Goal: Task Accomplishment & Management: Use online tool/utility

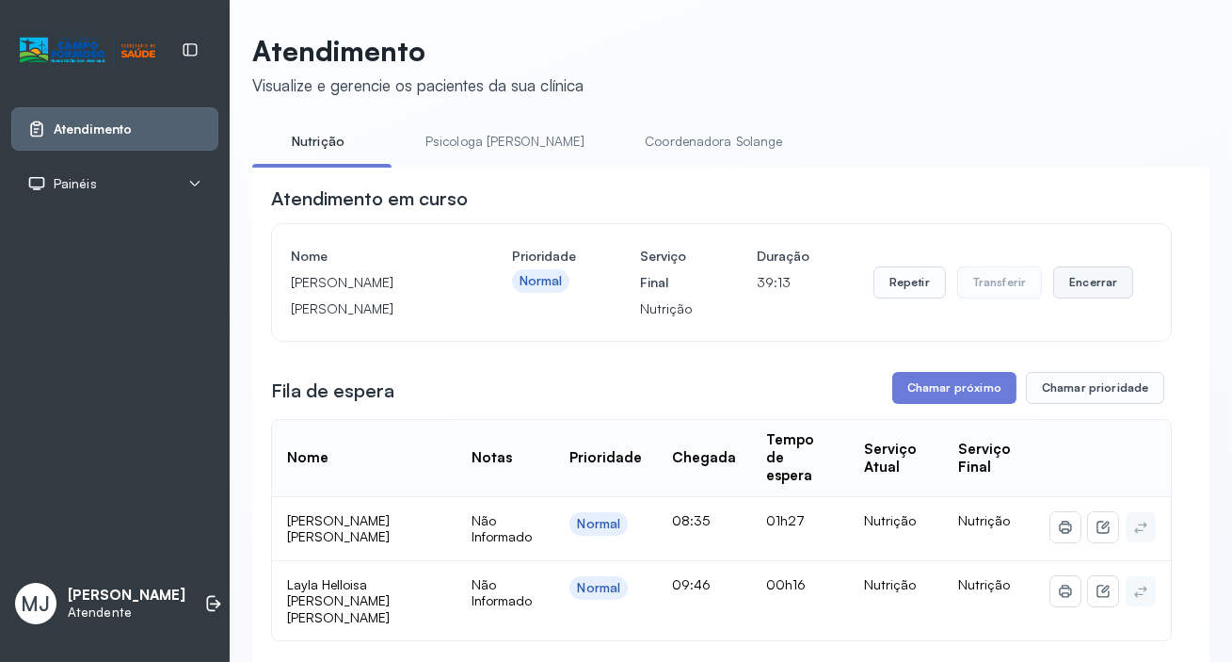
click at [1073, 298] on button "Encerrar" at bounding box center [1094, 282] width 80 height 32
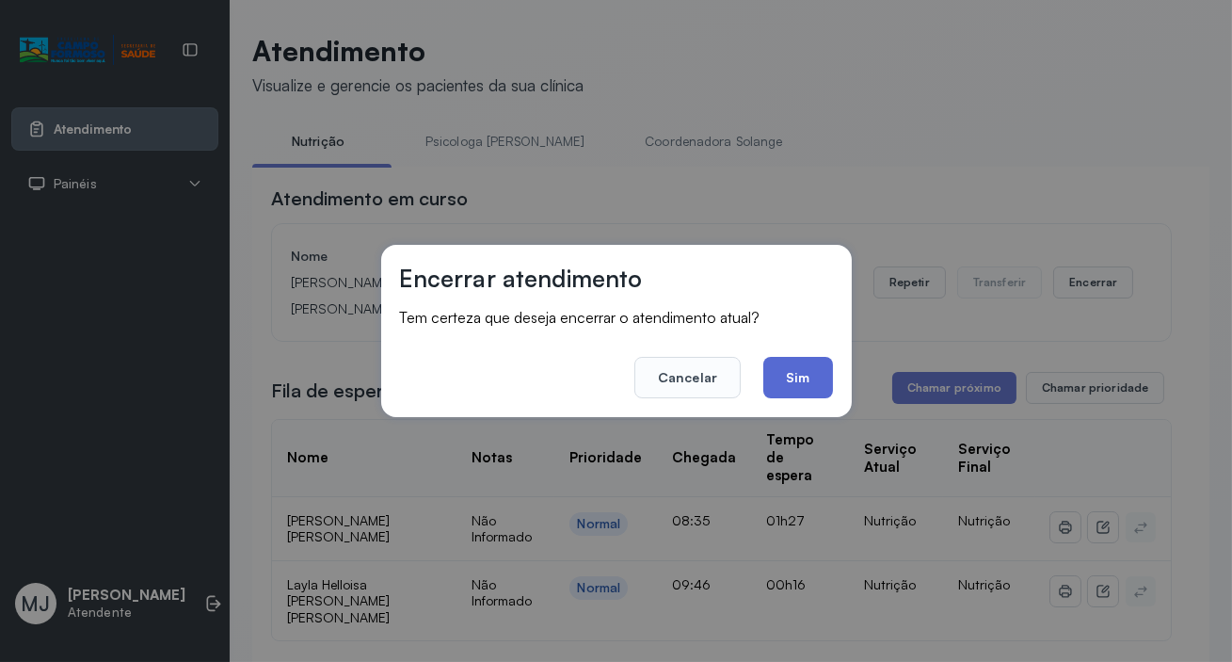
click at [798, 372] on button "Sim" at bounding box center [798, 377] width 69 height 41
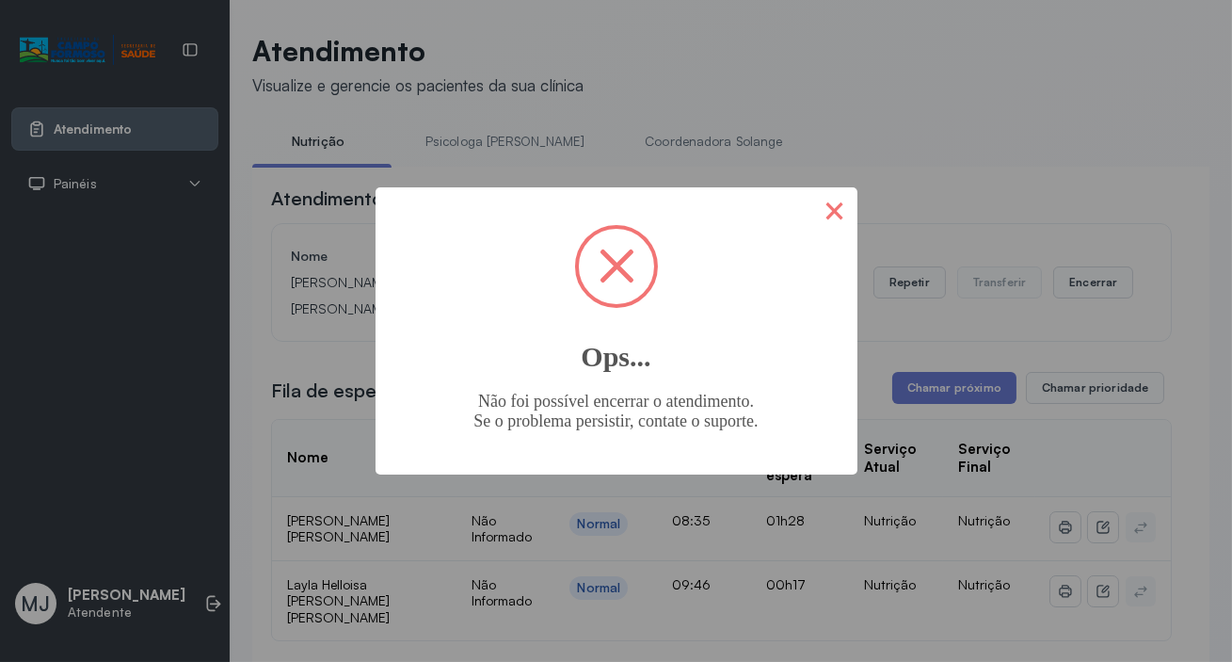
click at [818, 216] on button "×" at bounding box center [835, 209] width 45 height 45
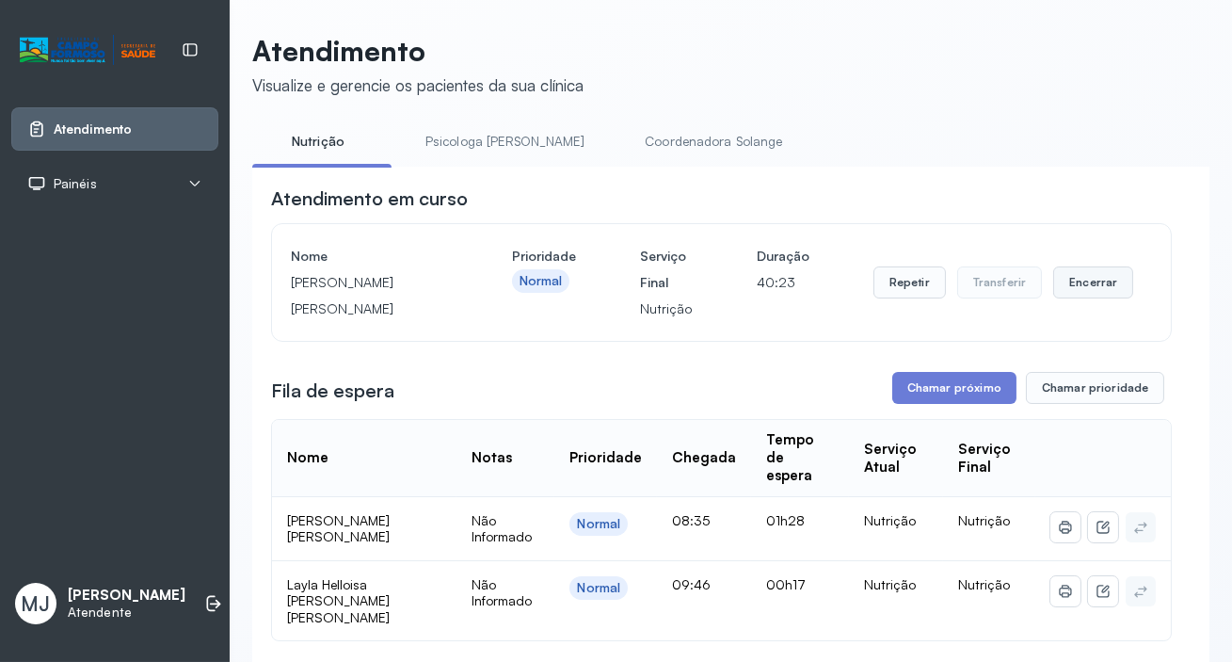
click at [1074, 291] on button "Encerrar" at bounding box center [1094, 282] width 80 height 32
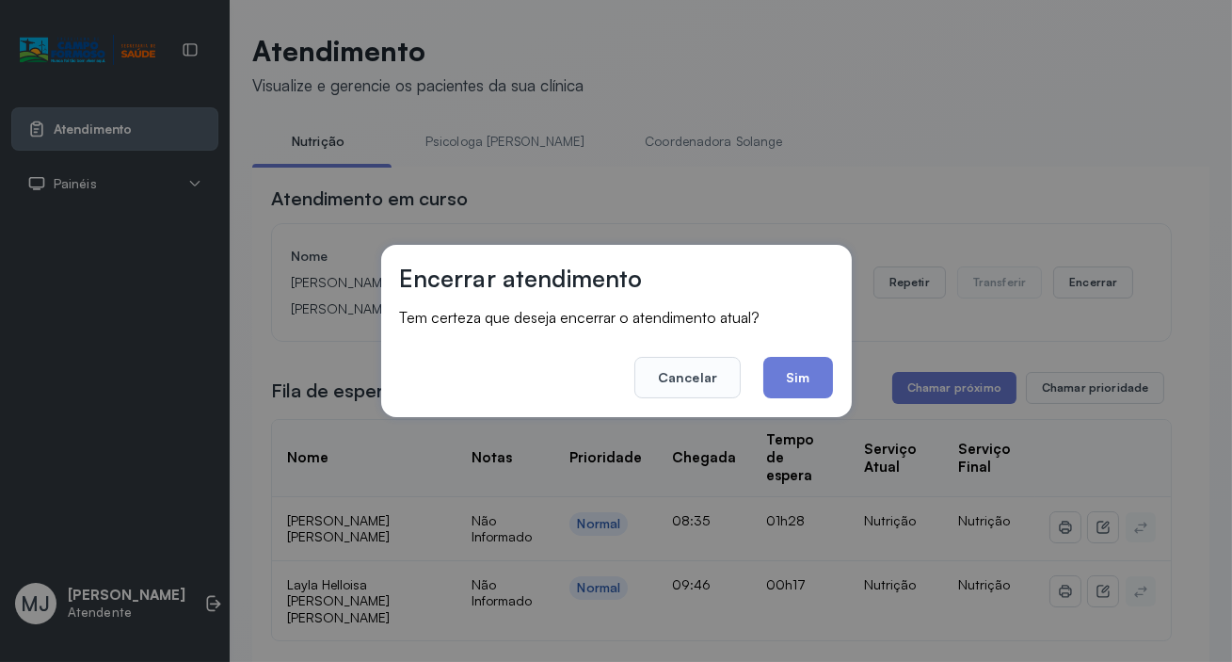
click at [828, 369] on button "Sim" at bounding box center [798, 377] width 69 height 41
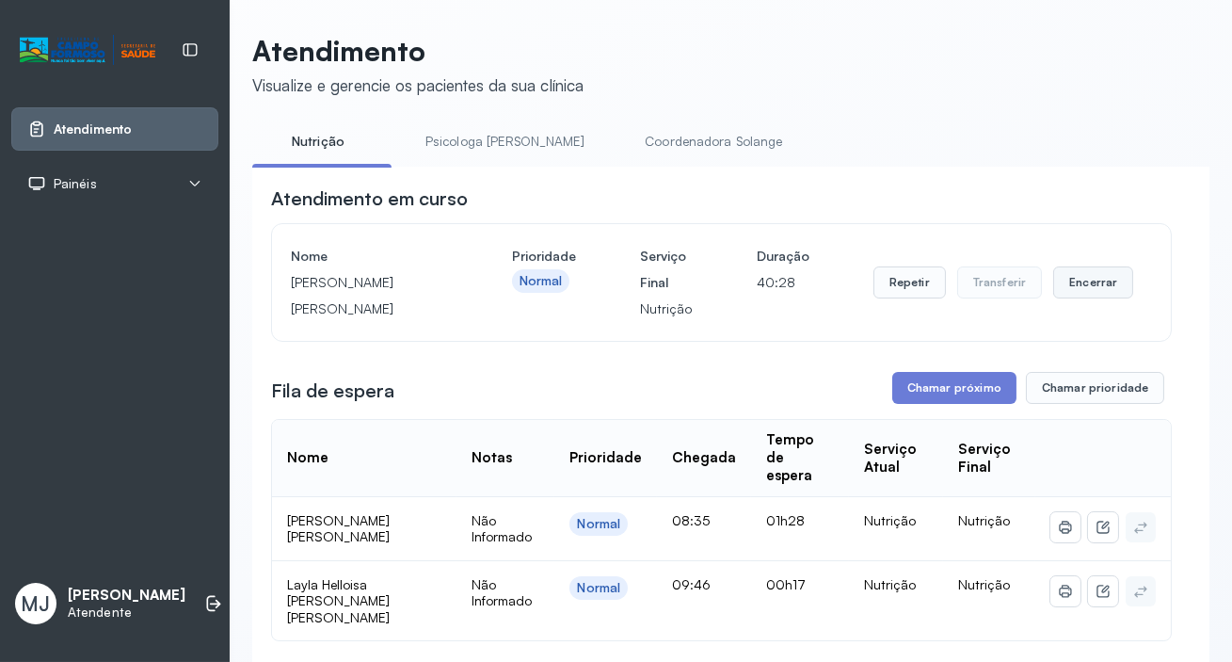
click at [1083, 289] on button "Encerrar" at bounding box center [1094, 282] width 80 height 32
click at [1068, 291] on button "Encerrar" at bounding box center [1094, 282] width 80 height 32
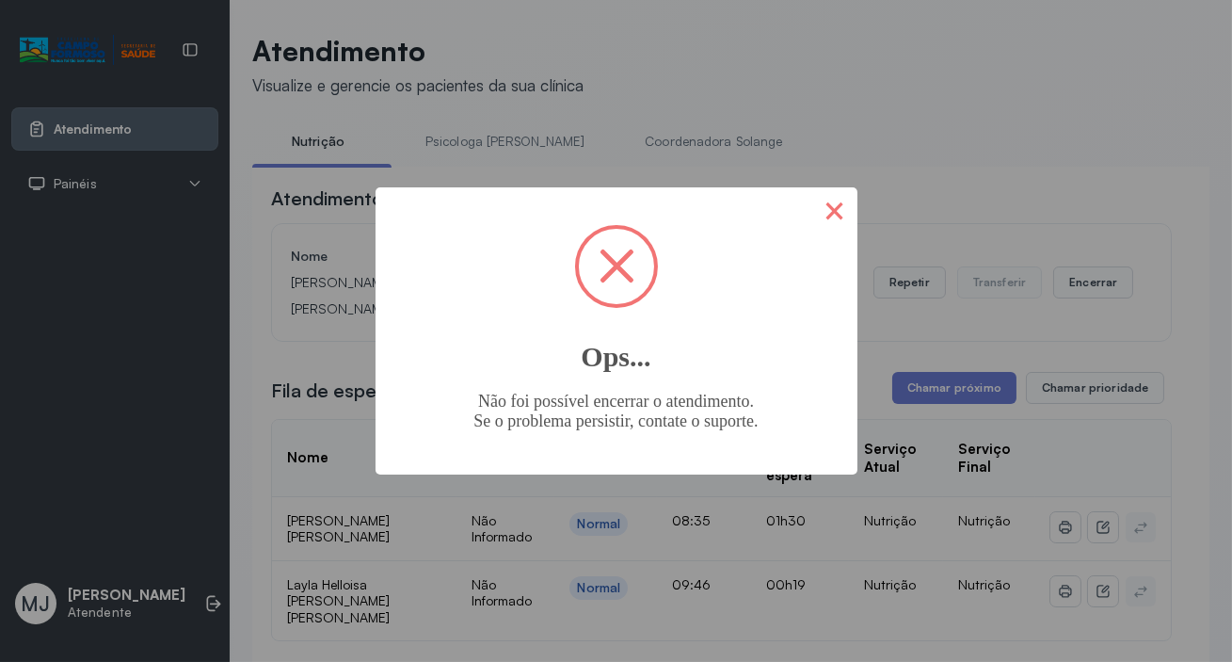
drag, startPoint x: 816, startPoint y: 221, endPoint x: 783, endPoint y: 208, distance: 35.5
click at [813, 216] on button "×" at bounding box center [835, 209] width 45 height 45
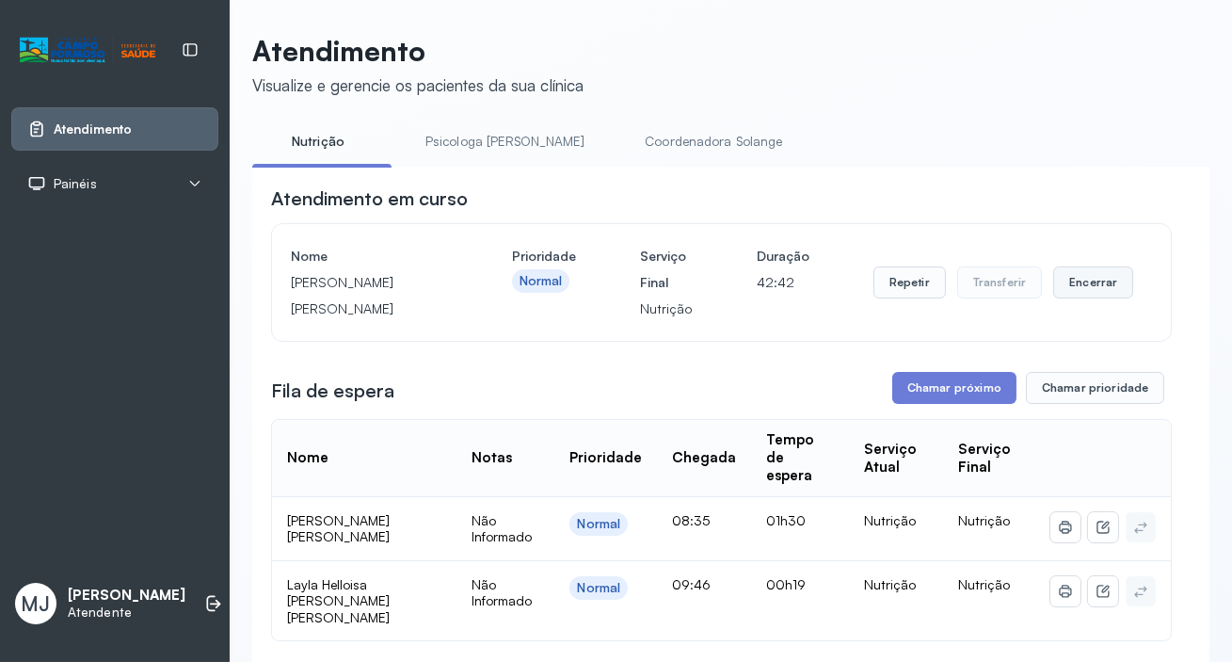
click at [1083, 294] on button "Encerrar" at bounding box center [1094, 282] width 80 height 32
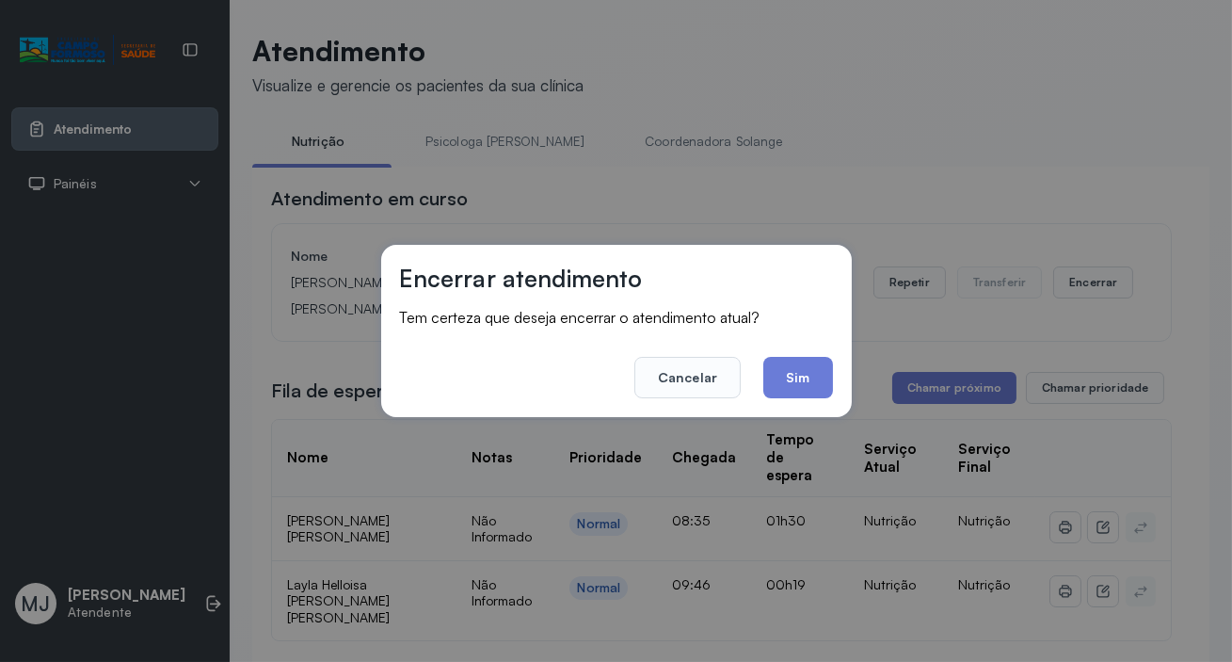
click at [800, 386] on button "Sim" at bounding box center [798, 377] width 69 height 41
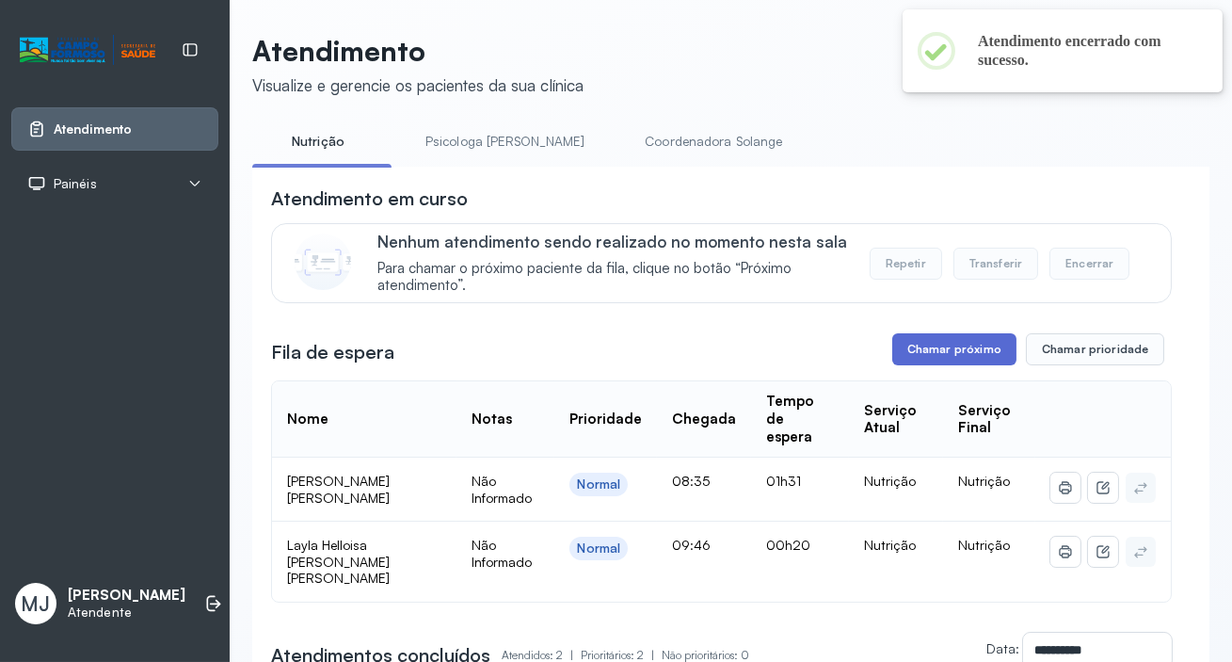
click at [957, 349] on button "Chamar próximo" at bounding box center [955, 349] width 124 height 32
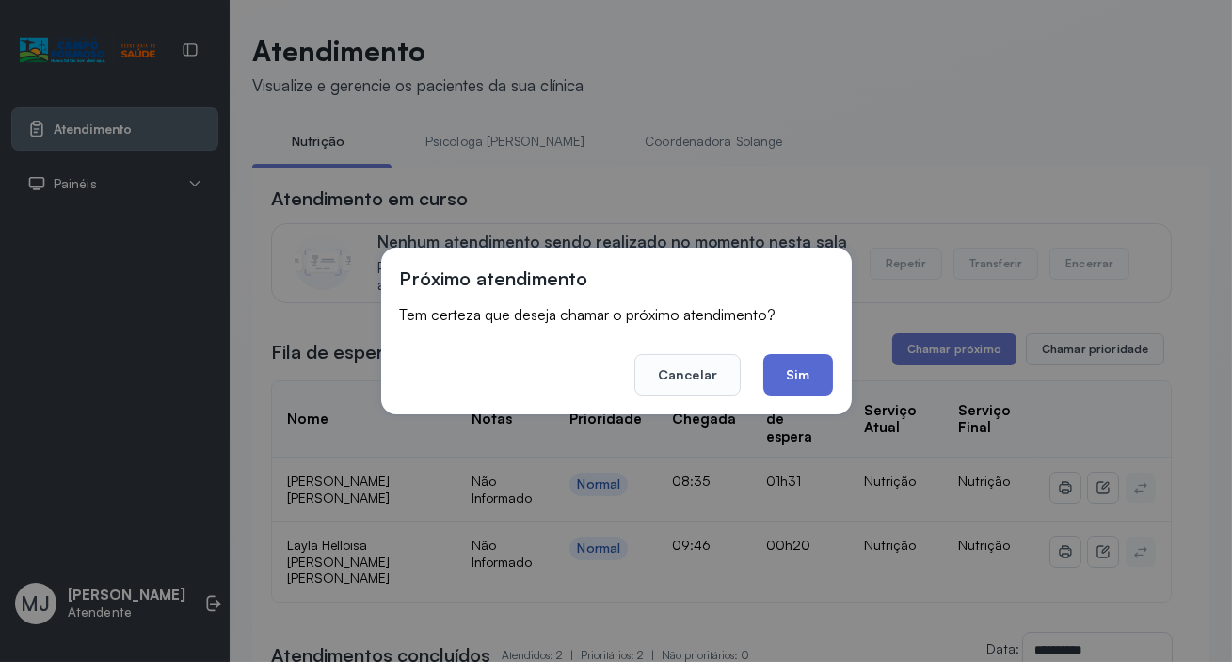
click at [811, 377] on button "Sim" at bounding box center [798, 374] width 69 height 41
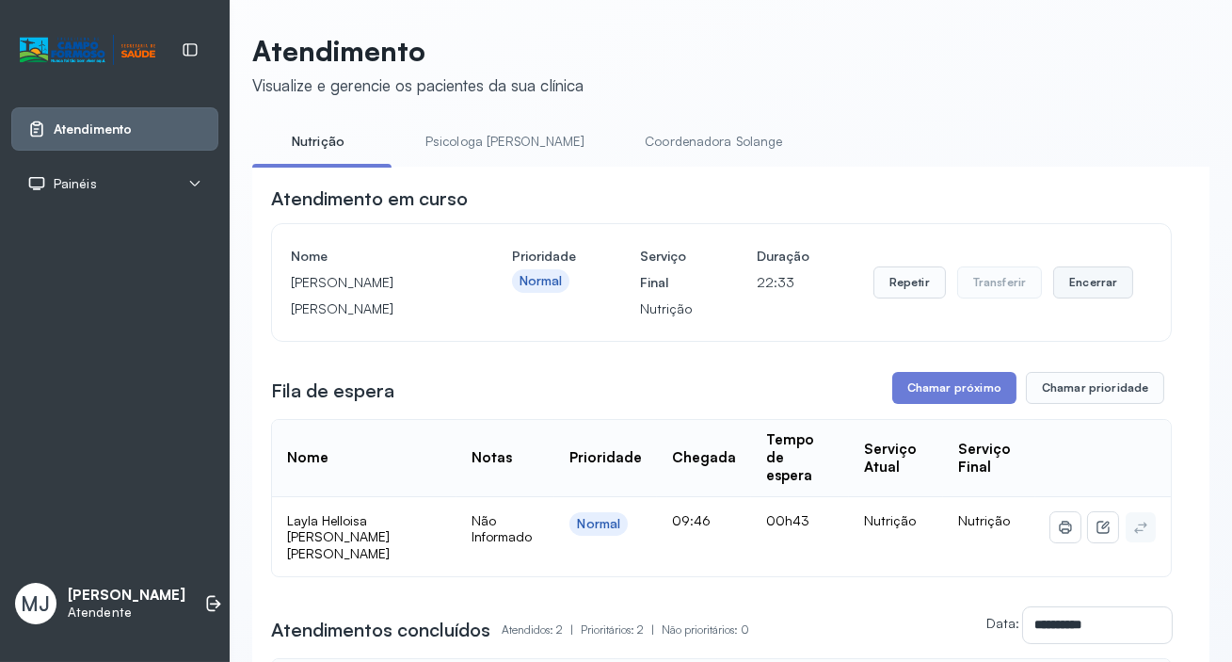
click at [1077, 296] on button "Encerrar" at bounding box center [1094, 282] width 80 height 32
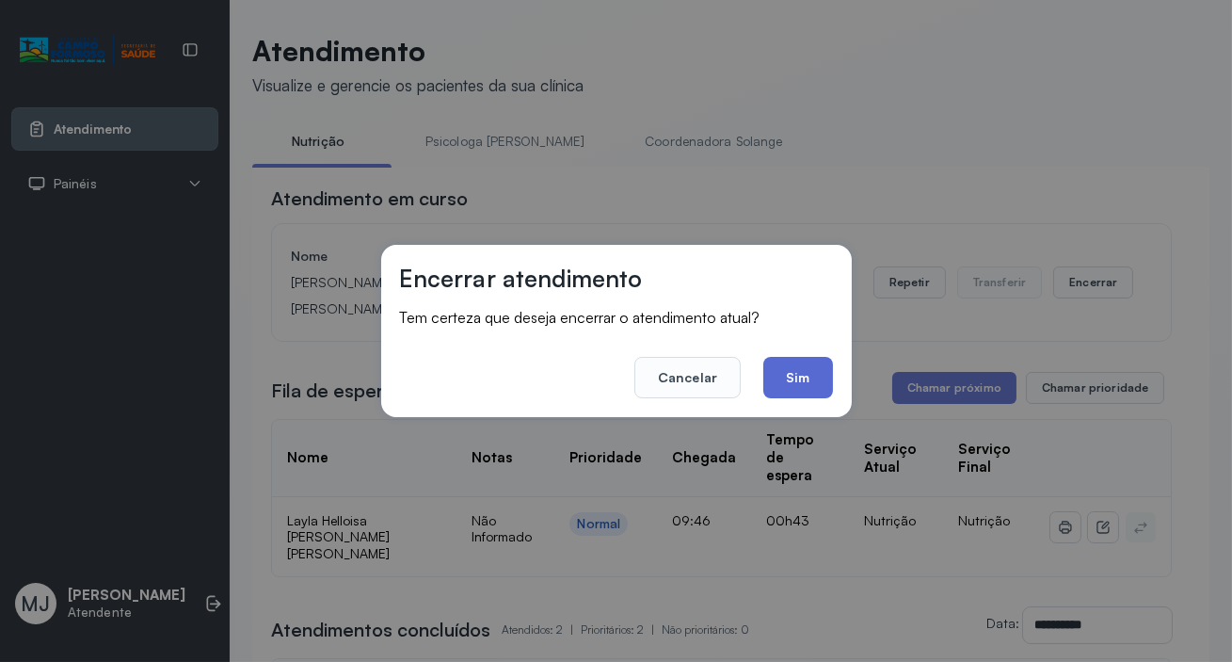
click at [805, 376] on button "Sim" at bounding box center [798, 377] width 69 height 41
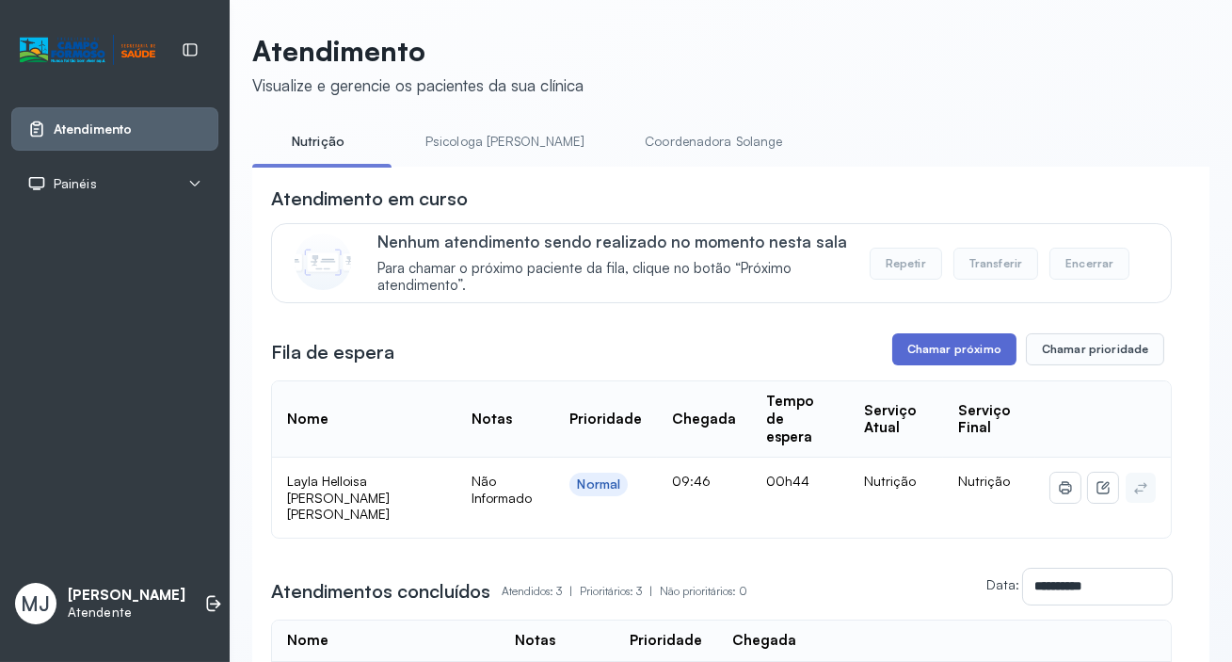
click at [937, 354] on button "Chamar próximo" at bounding box center [955, 349] width 124 height 32
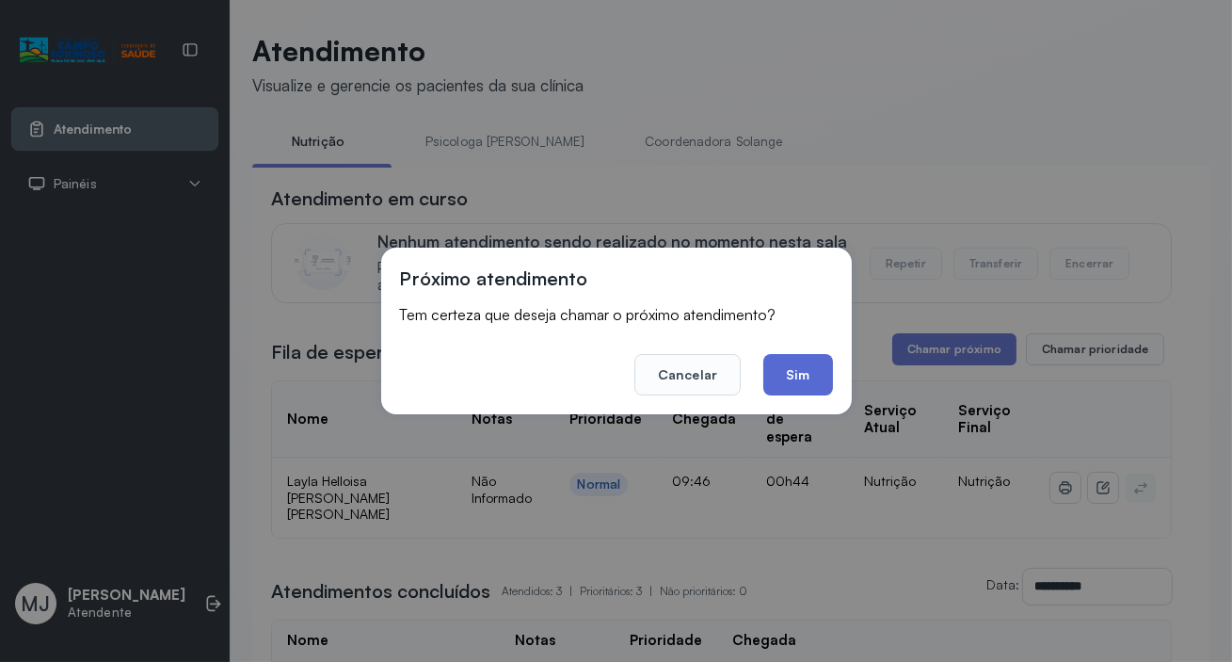
click at [783, 380] on button "Sim" at bounding box center [798, 374] width 69 height 41
